Goal: Find specific page/section: Find specific page/section

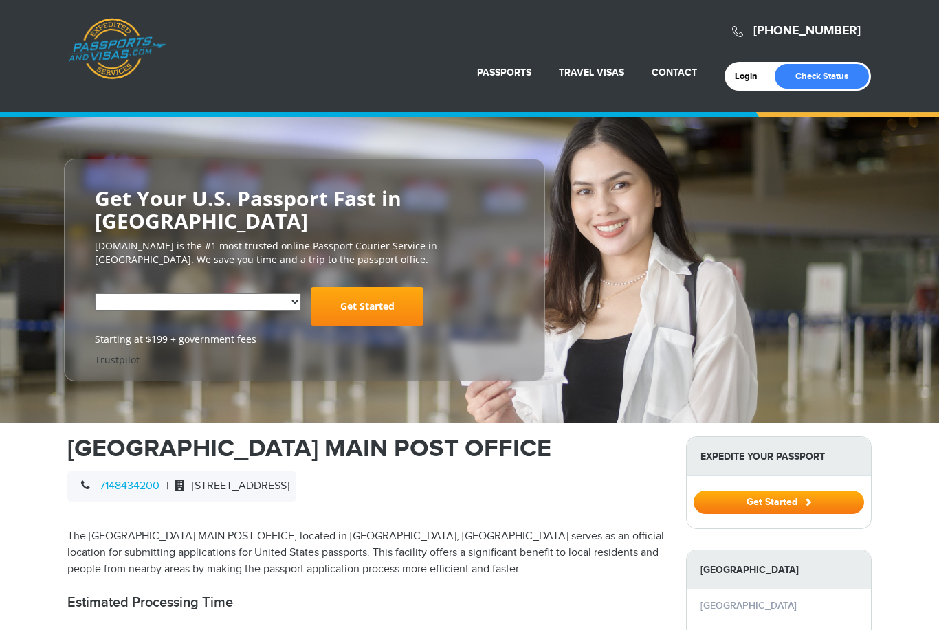
select select "**********"
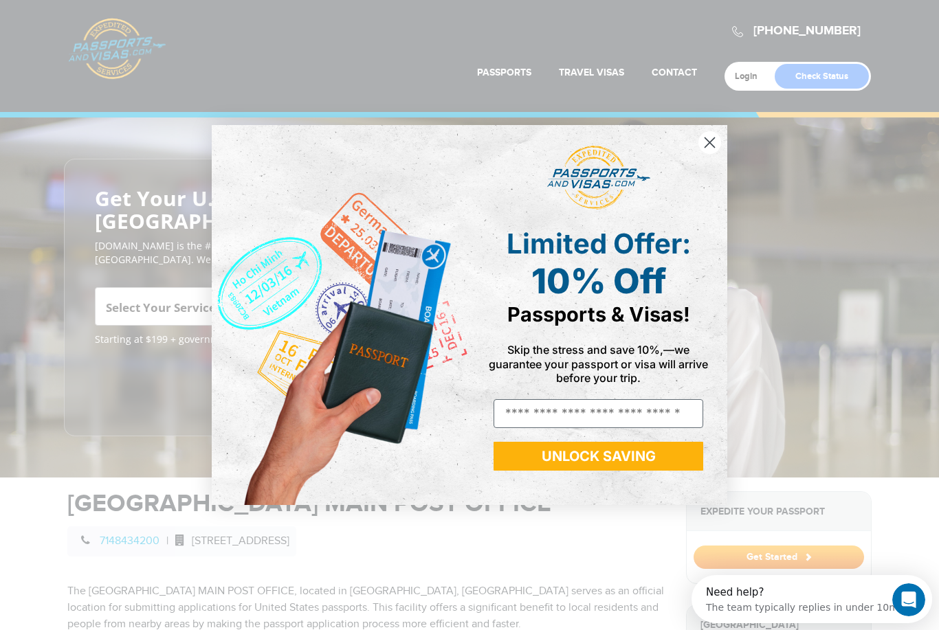
click at [713, 140] on circle "Close dialog" at bounding box center [709, 142] width 23 height 23
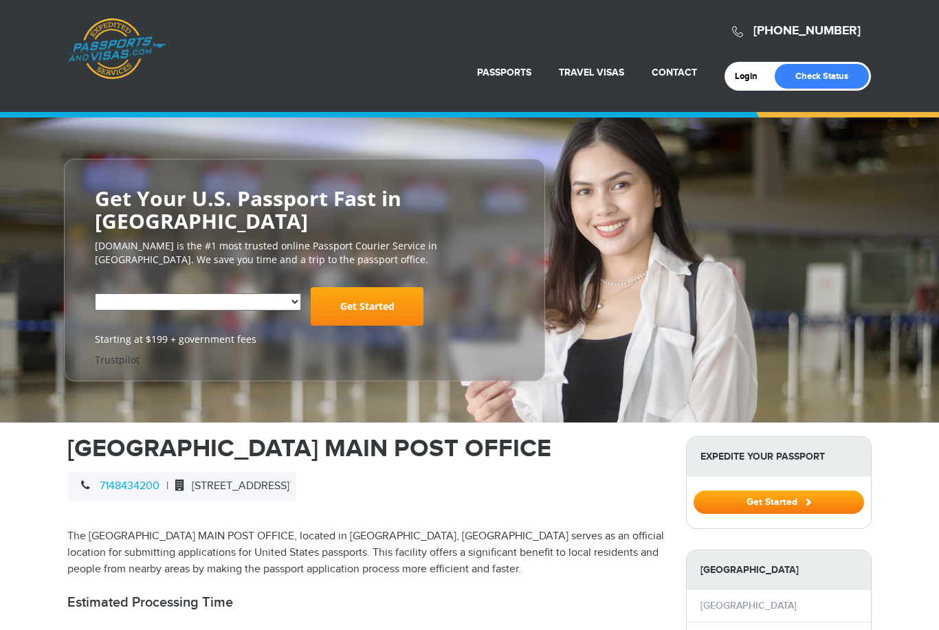
select select "**********"
